Goal: Find specific page/section: Find specific page/section

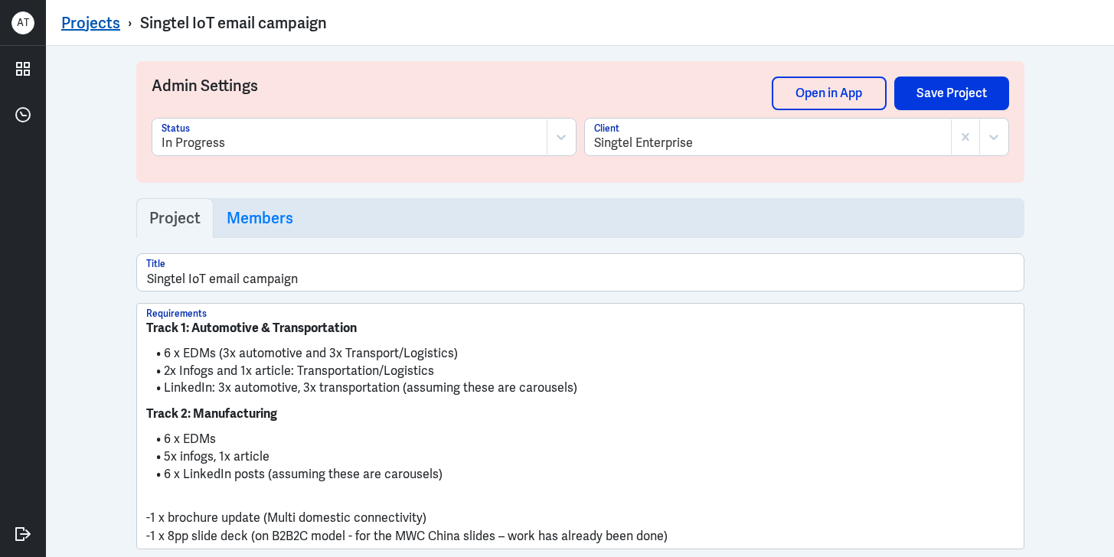
click at [76, 17] on link "Projects" at bounding box center [90, 23] width 59 height 20
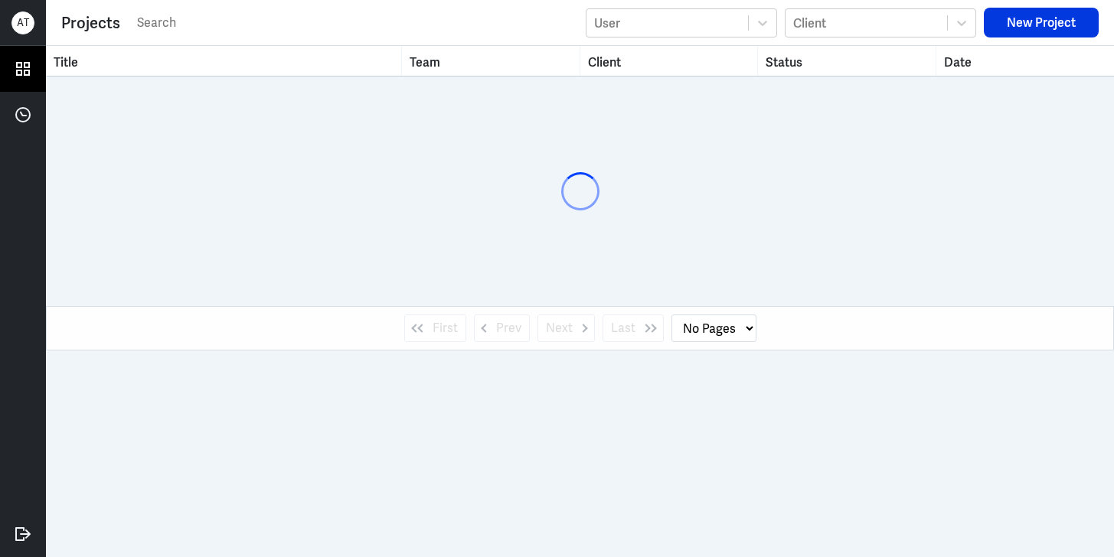
select select "1"
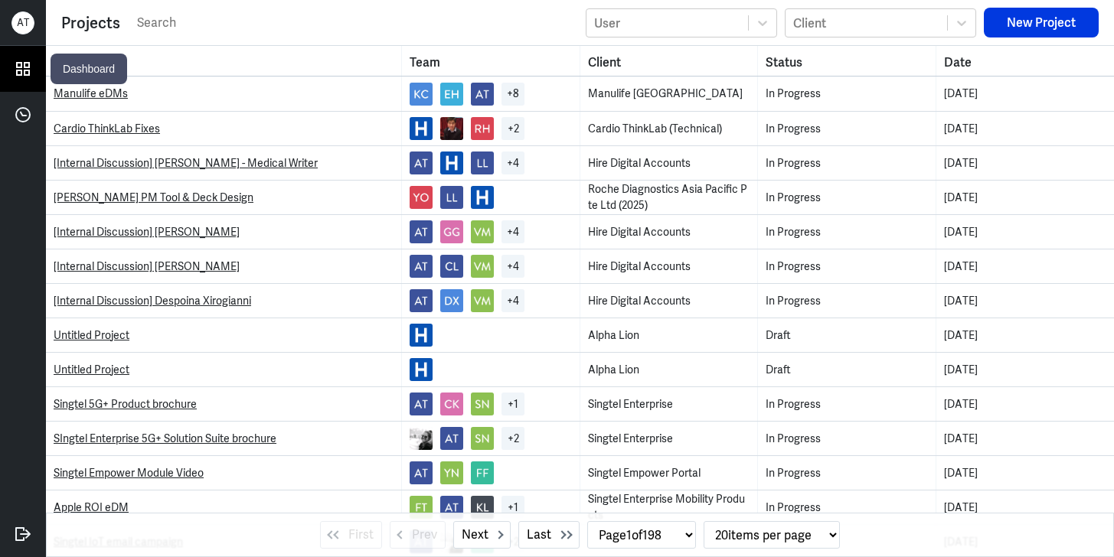
click at [34, 70] on icon at bounding box center [22, 68] width 23 height 23
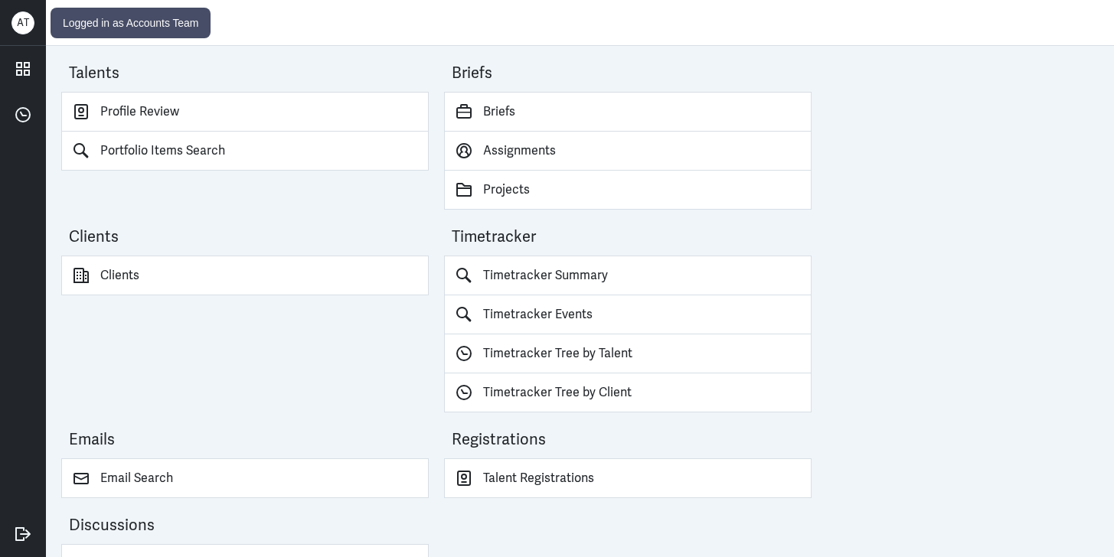
click at [25, 34] on div "A T" at bounding box center [23, 23] width 46 height 46
click at [22, 22] on div "A T" at bounding box center [22, 22] width 23 height 23
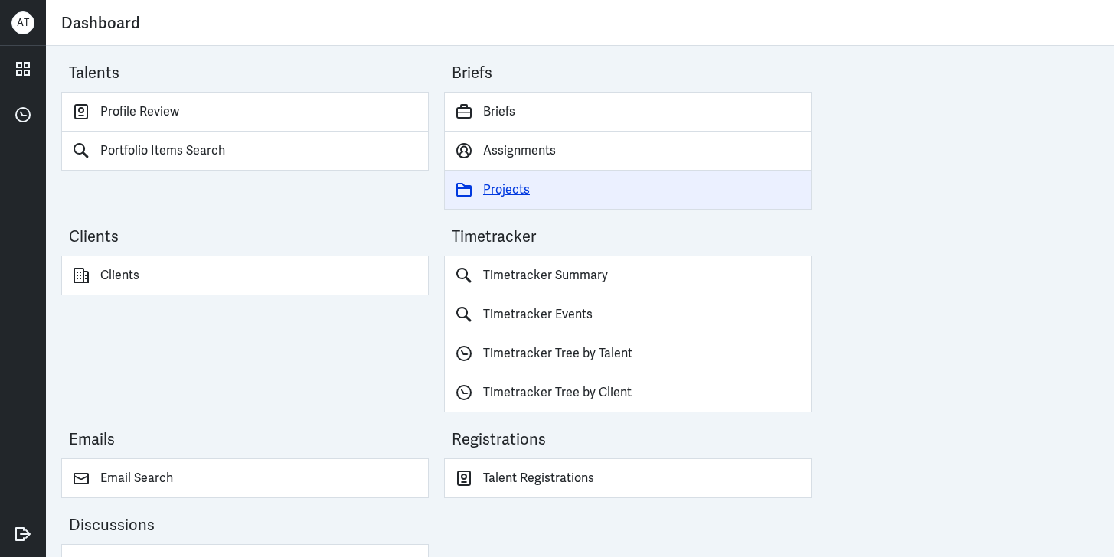
click at [496, 184] on link "Projects" at bounding box center [628, 190] width 368 height 39
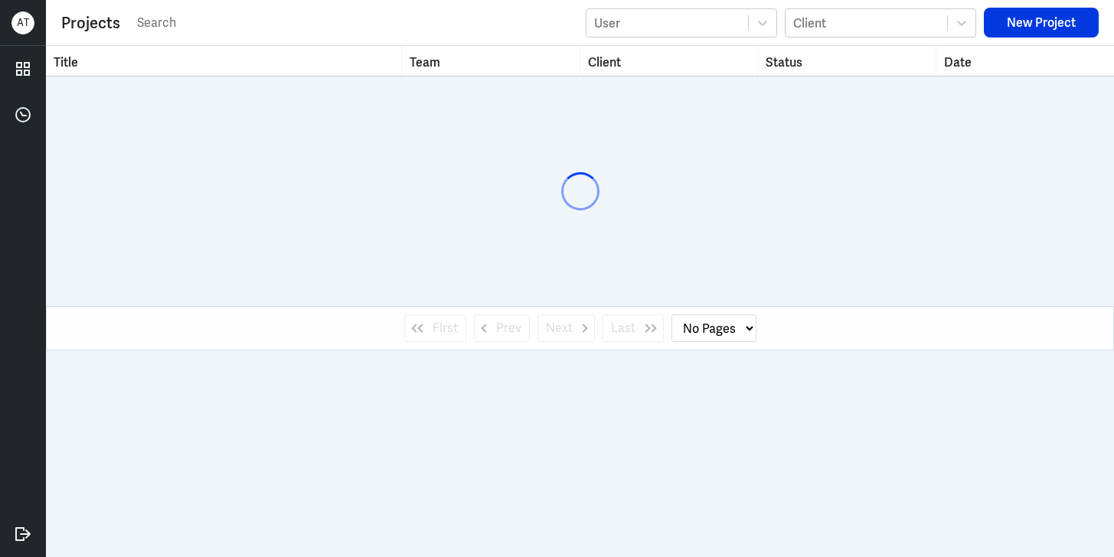
select select "1"
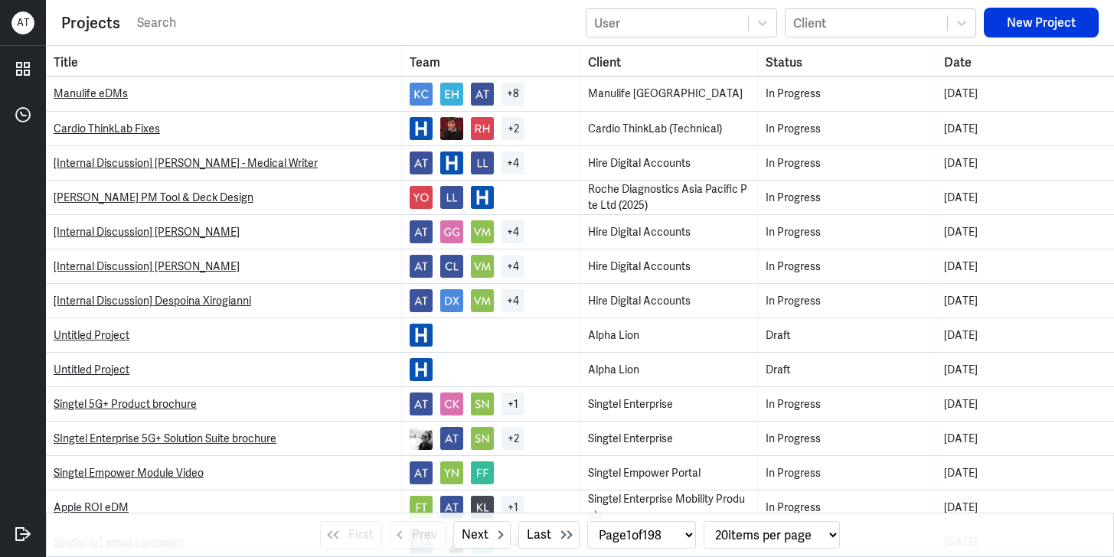
click at [209, 21] on input "text" at bounding box center [357, 22] width 443 height 23
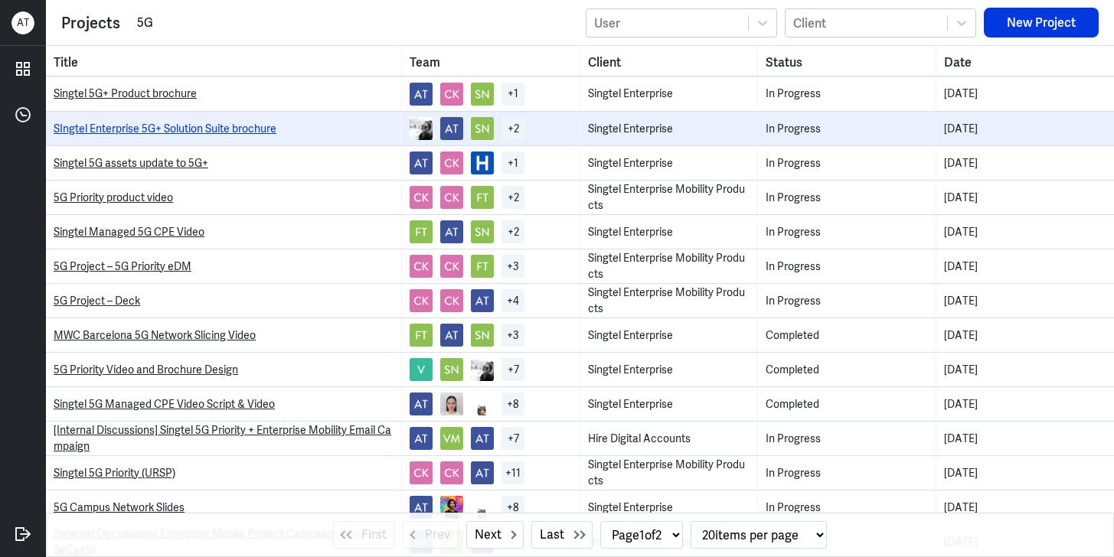
type input "5G"
click at [137, 131] on link "SIngtel Enterprise 5G+ Solution Suite brochure" at bounding box center [165, 129] width 223 height 14
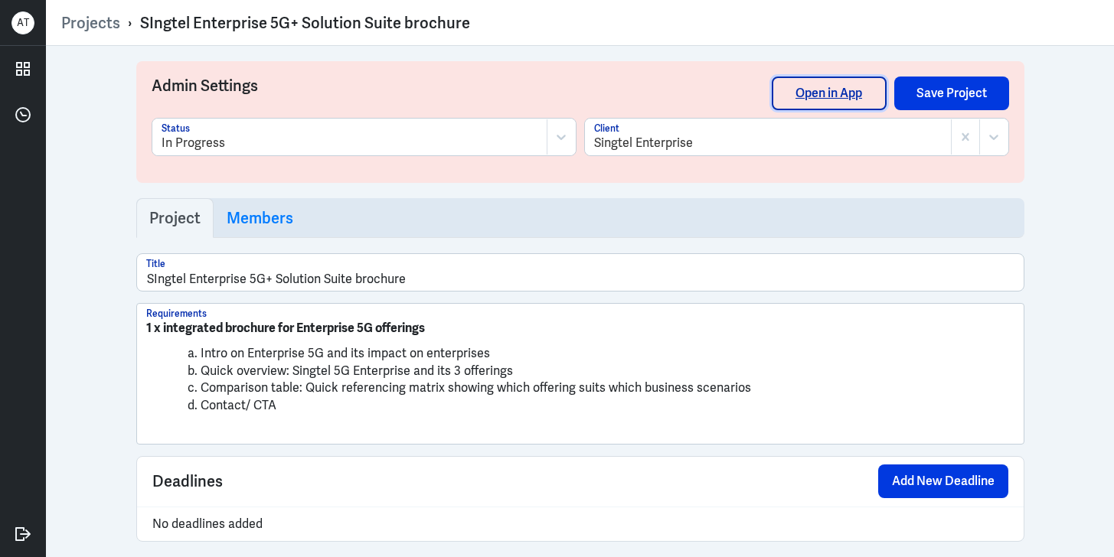
click at [832, 88] on link "Open in App" at bounding box center [829, 94] width 115 height 34
click at [30, 70] on icon at bounding box center [22, 68] width 23 height 23
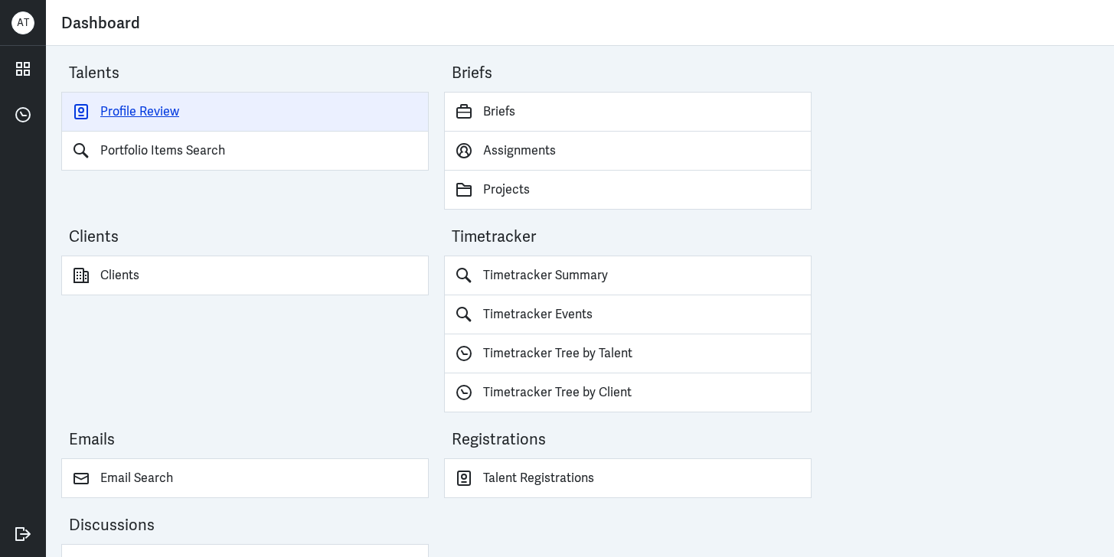
click at [143, 121] on link "Profile Review" at bounding box center [245, 112] width 368 height 40
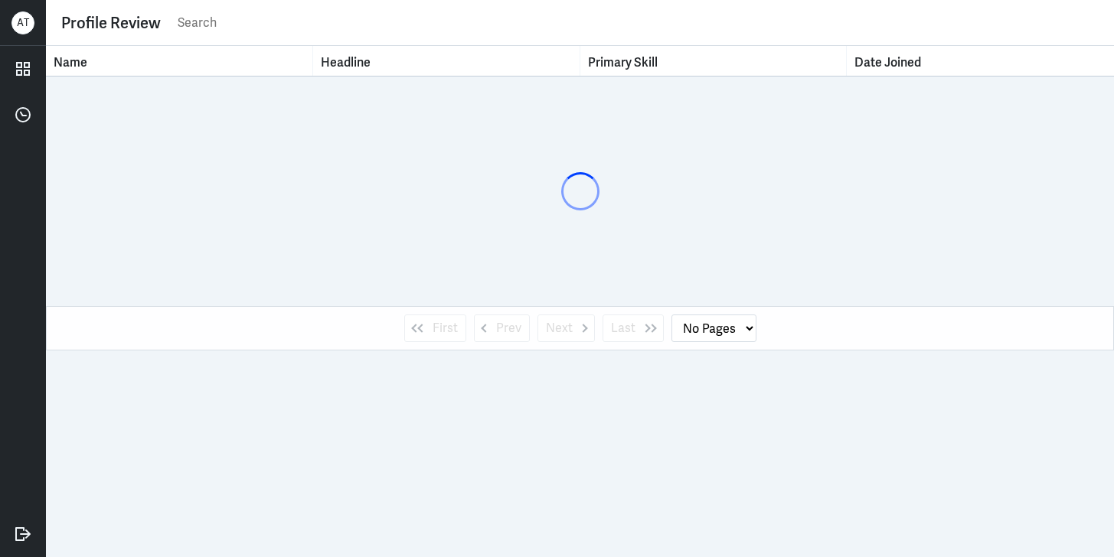
click at [237, 23] on input "text" at bounding box center [637, 22] width 923 height 23
type input "senta"
select select "1"
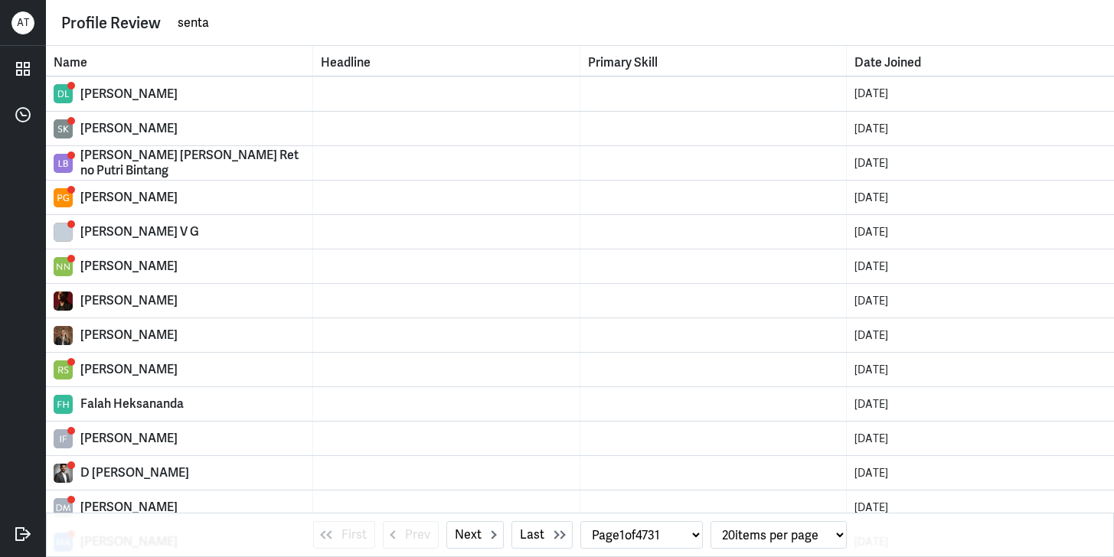
type input "senta"
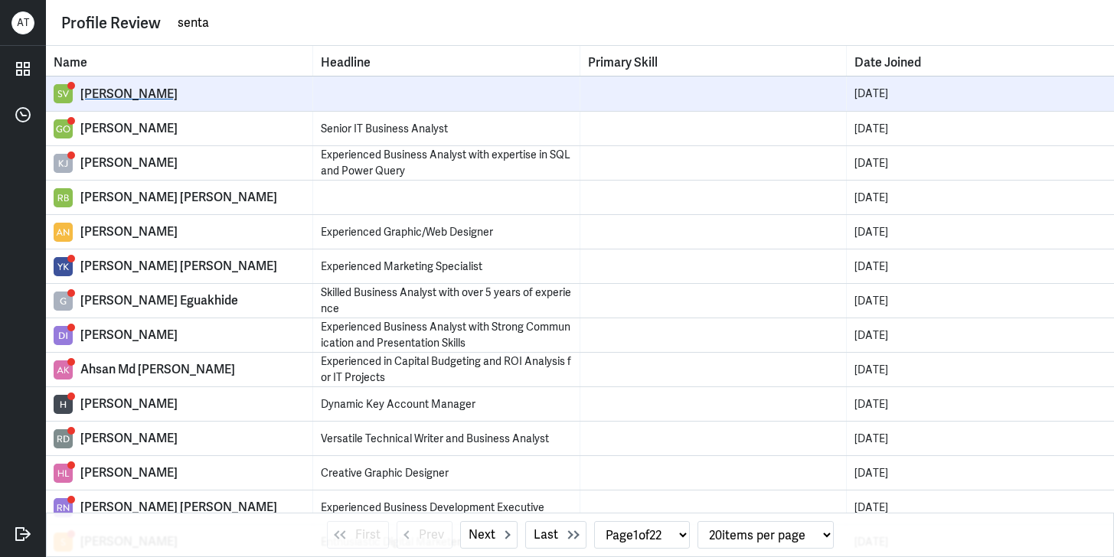
click at [122, 96] on div "[PERSON_NAME]" at bounding box center [192, 94] width 224 height 15
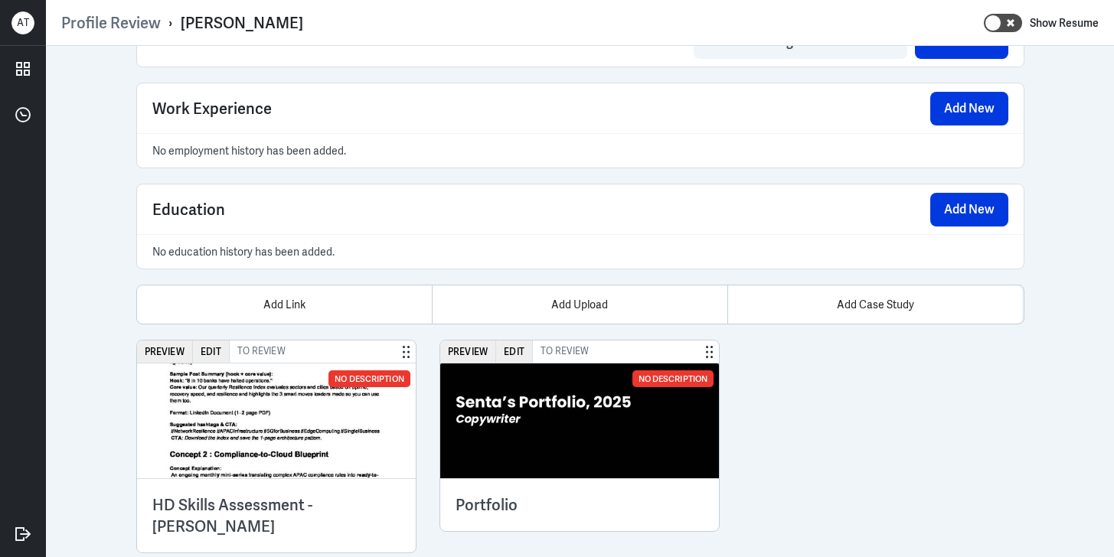
scroll to position [1043, 0]
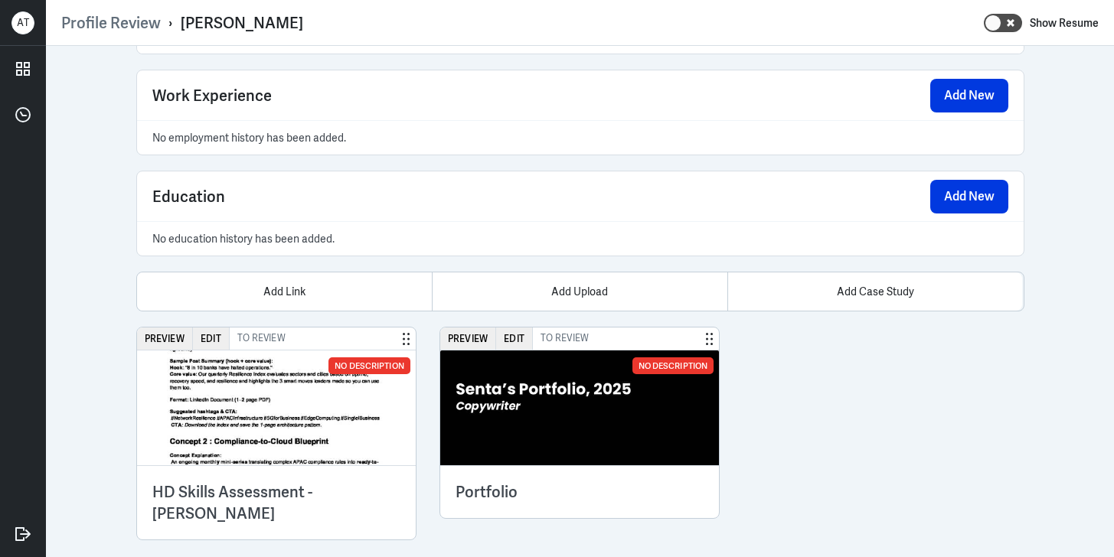
click at [583, 415] on img at bounding box center [579, 408] width 279 height 115
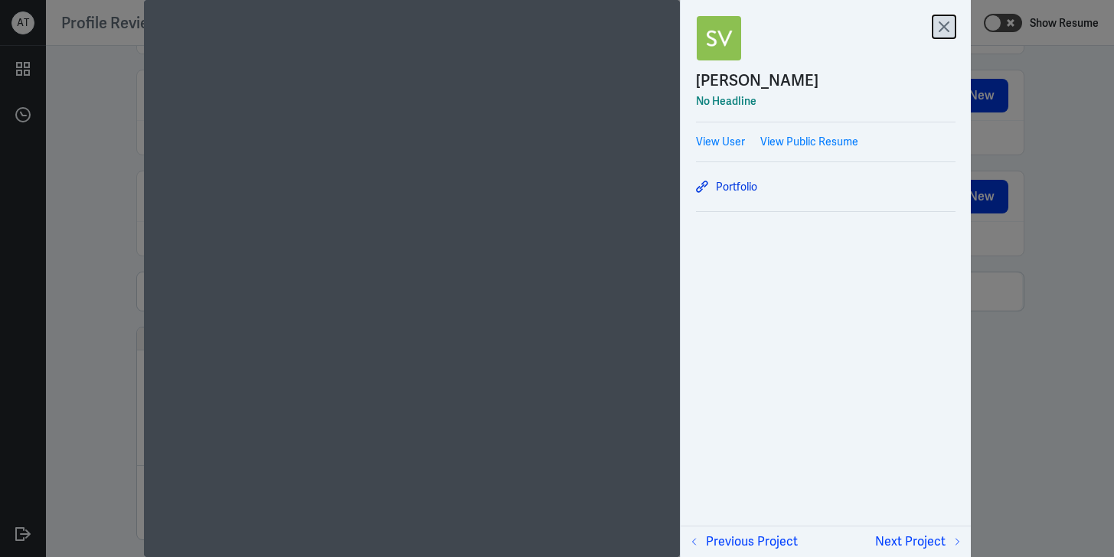
click at [947, 21] on icon at bounding box center [944, 26] width 23 height 23
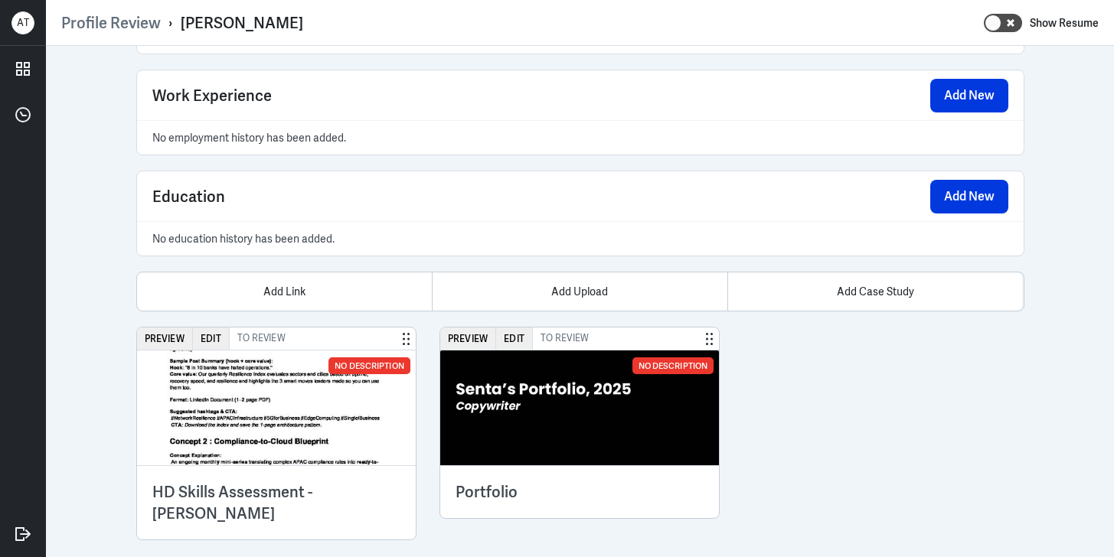
click at [287, 420] on img at bounding box center [276, 408] width 279 height 115
click at [257, 383] on img at bounding box center [276, 408] width 279 height 115
click at [302, 491] on h3 "HD Skills Assessment - [PERSON_NAME]" at bounding box center [276, 503] width 248 height 43
click at [240, 413] on img at bounding box center [276, 408] width 279 height 115
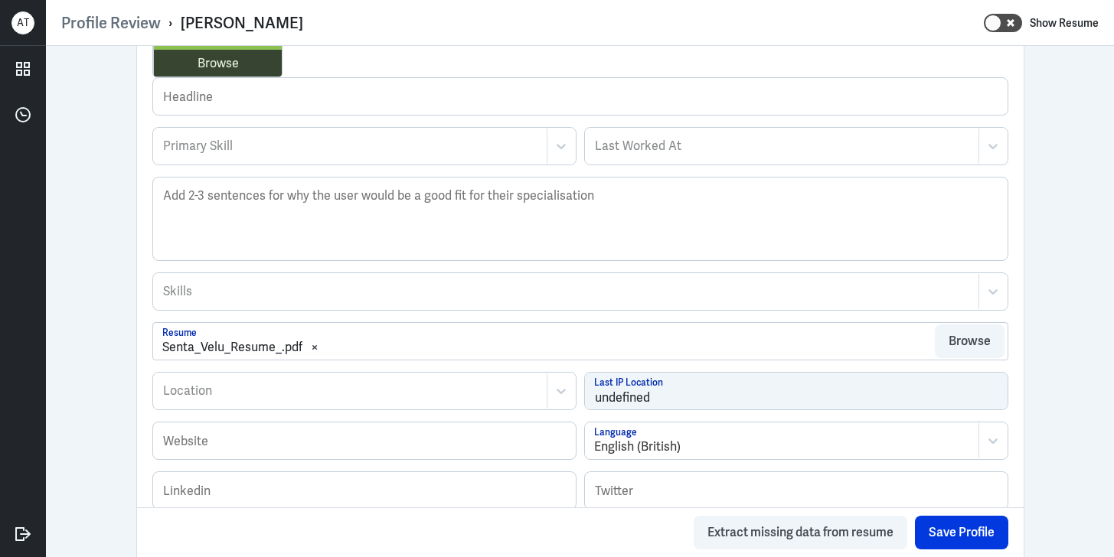
scroll to position [297, 0]
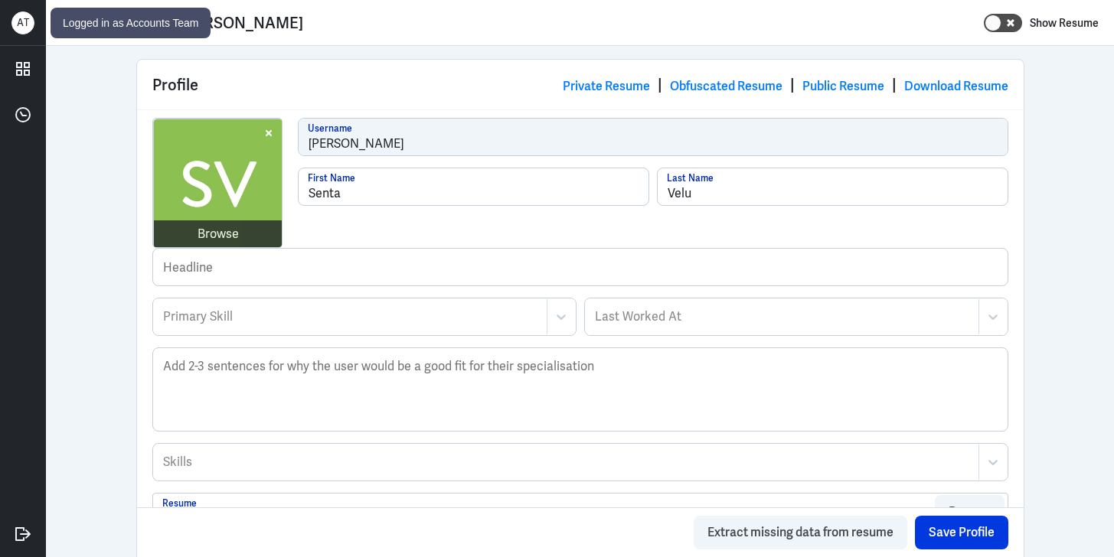
click at [21, 24] on div "A T" at bounding box center [22, 22] width 23 height 23
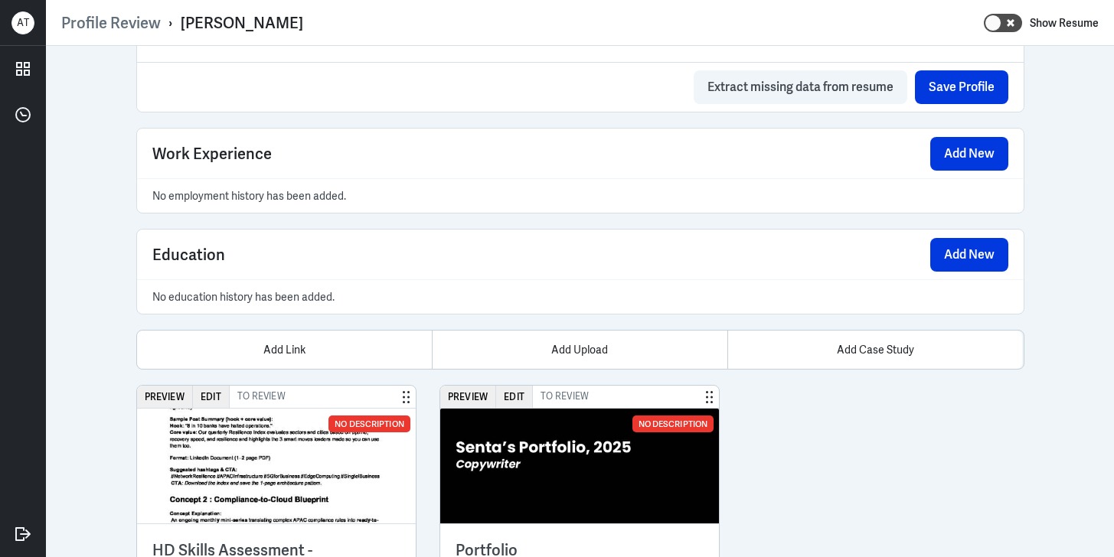
scroll to position [1043, 0]
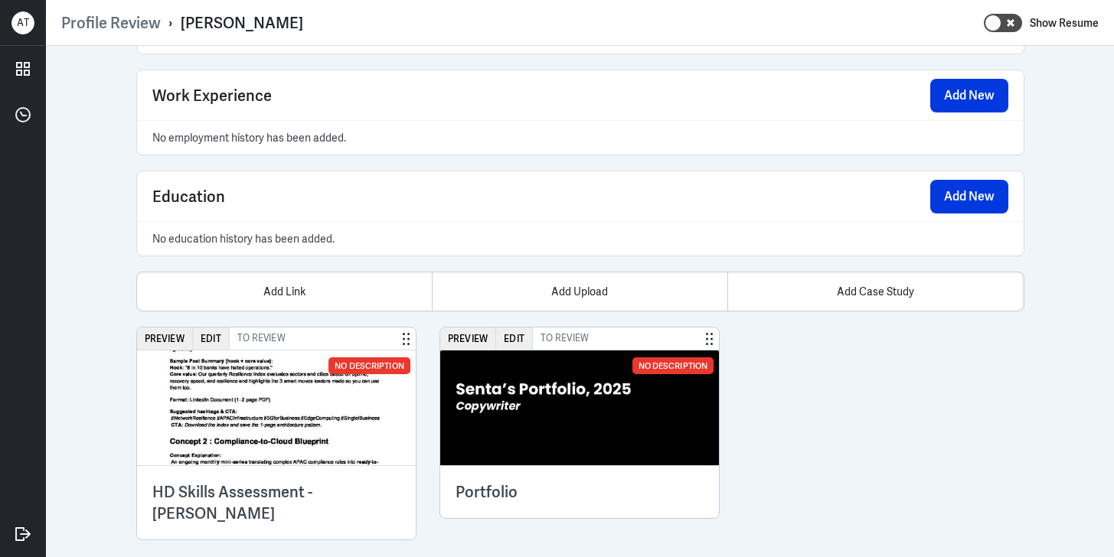
click at [293, 404] on img at bounding box center [276, 408] width 279 height 115
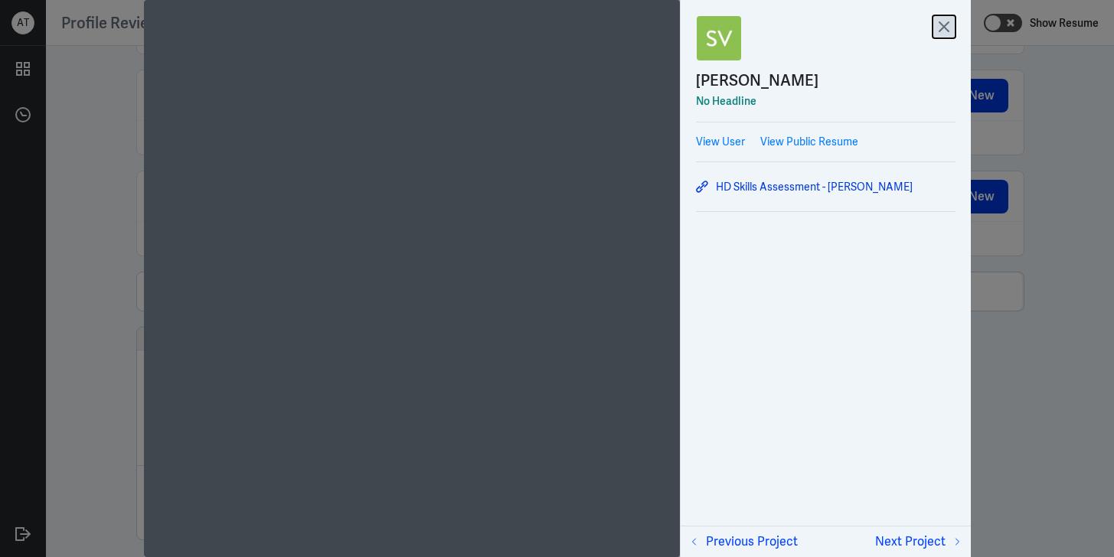
click at [945, 26] on icon at bounding box center [943, 26] width 9 height 9
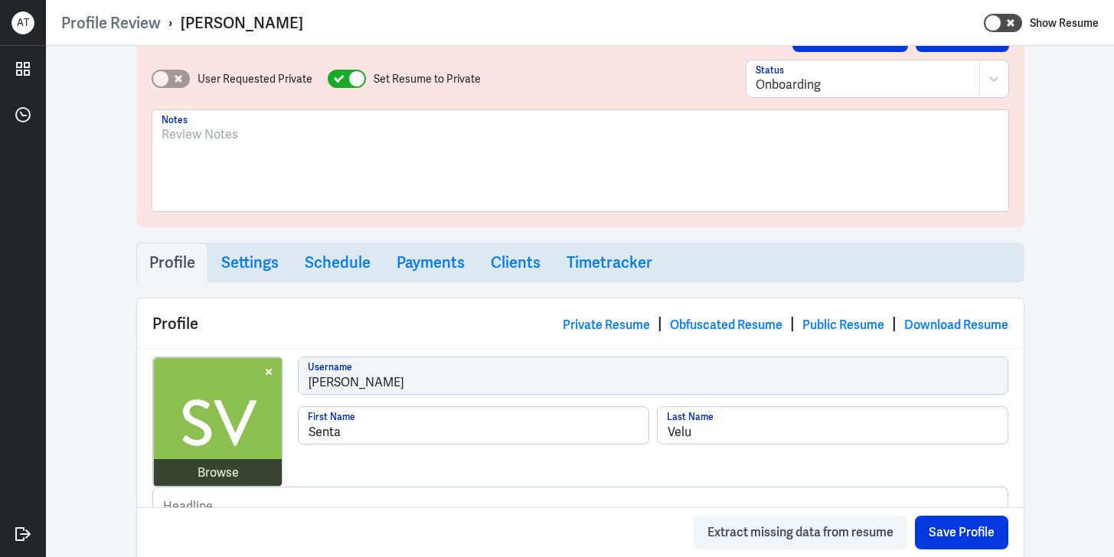
scroll to position [79, 0]
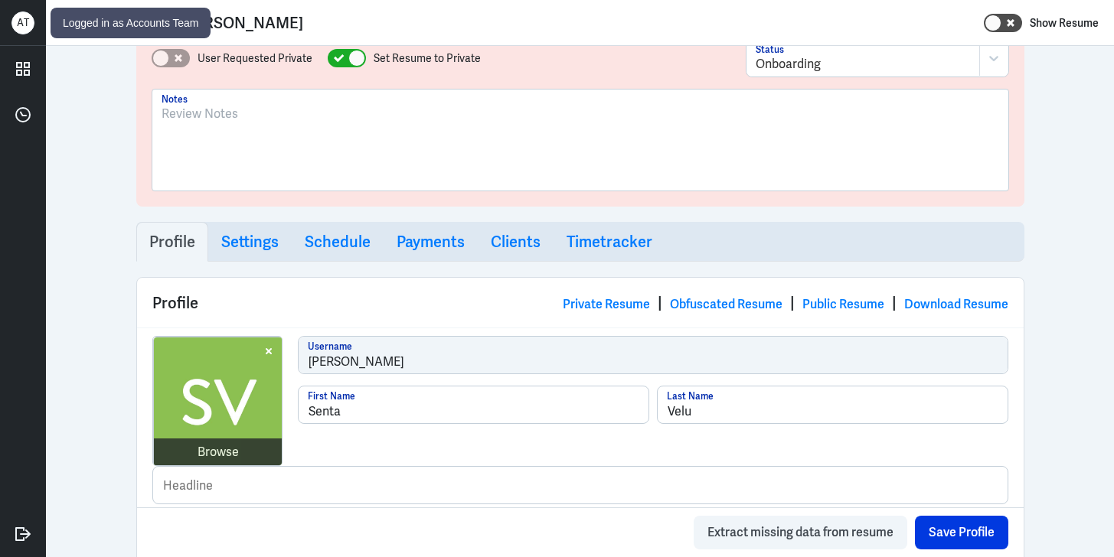
click at [20, 21] on div "A T" at bounding box center [22, 22] width 23 height 23
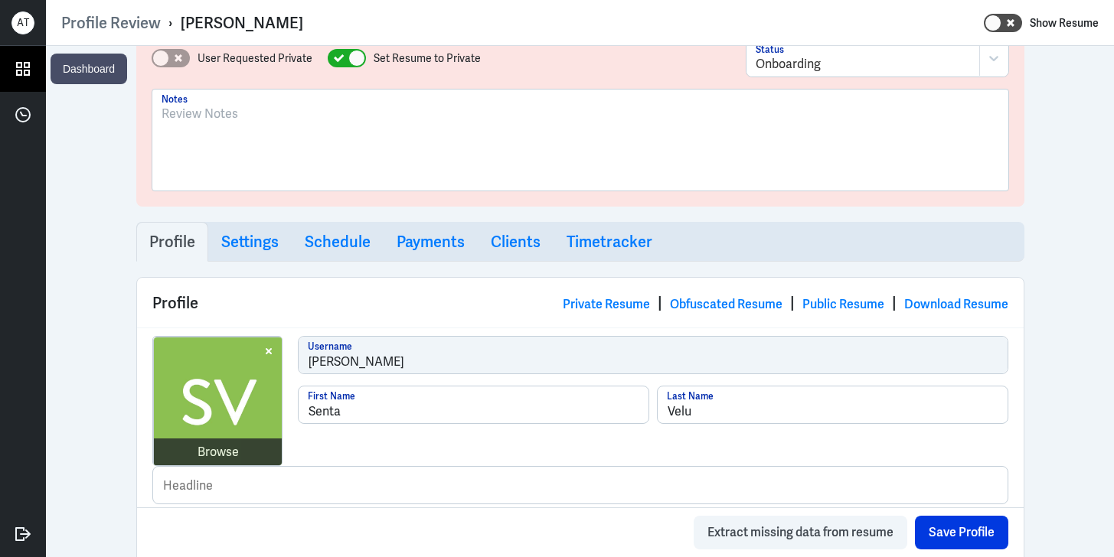
click at [23, 74] on icon at bounding box center [22, 68] width 23 height 23
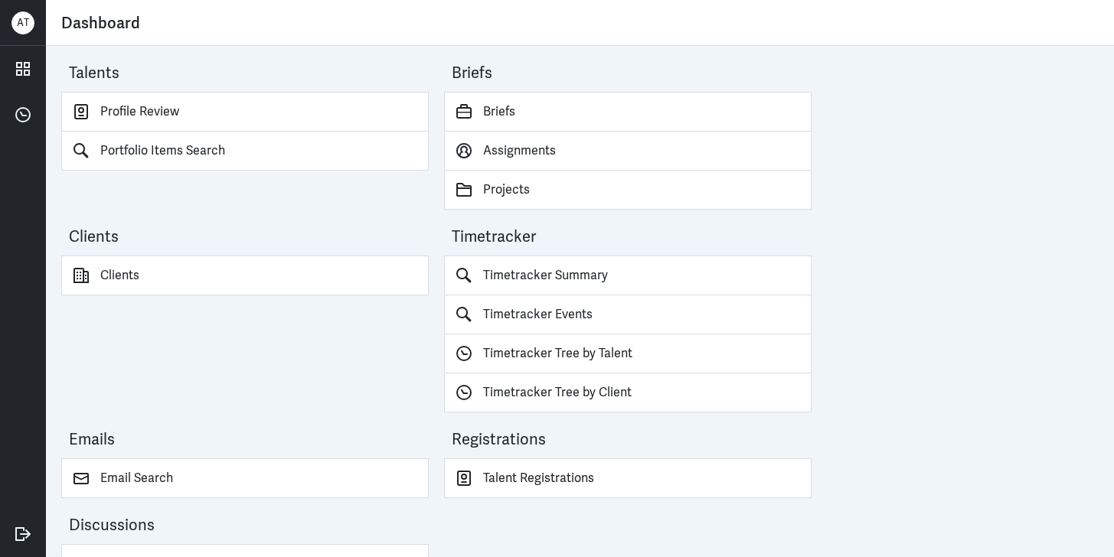
scroll to position [42, 0]
